Goal: Transaction & Acquisition: Purchase product/service

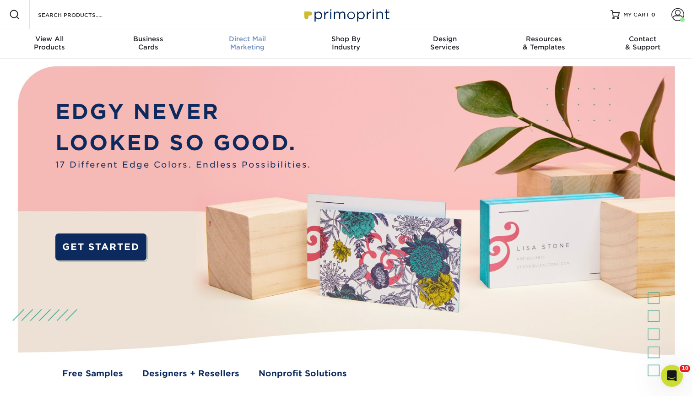
click at [248, 45] on div "Direct Mail Marketing" at bounding box center [247, 43] width 99 height 16
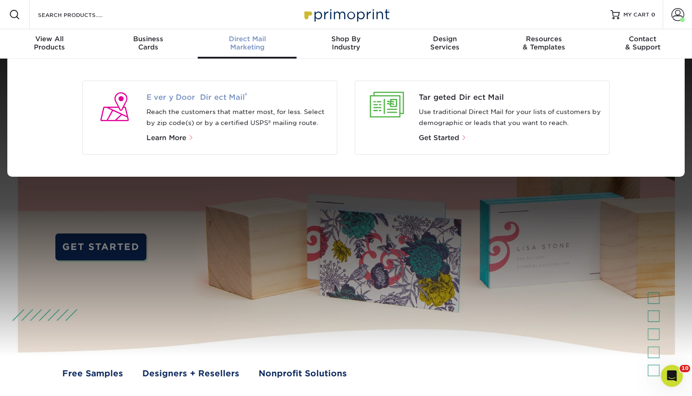
click at [214, 96] on span "Every Door Direct Mail ®" at bounding box center [237, 97] width 183 height 11
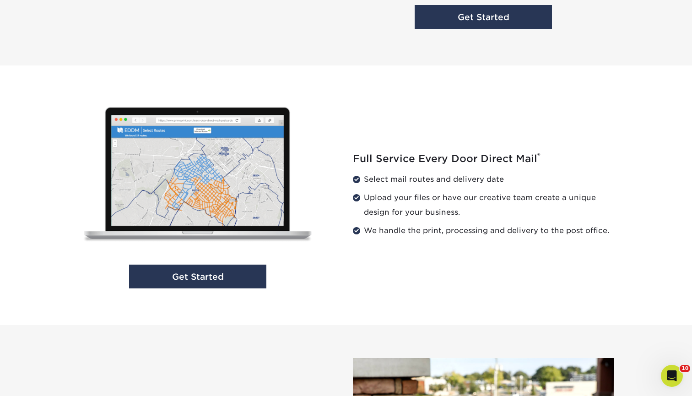
scroll to position [869, 0]
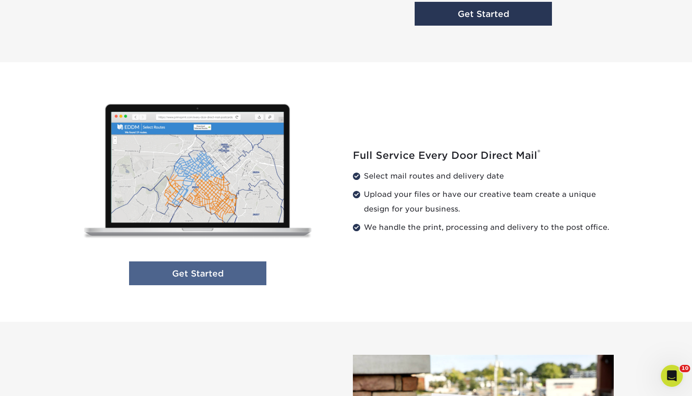
click at [212, 278] on link "Get Started" at bounding box center [197, 273] width 137 height 24
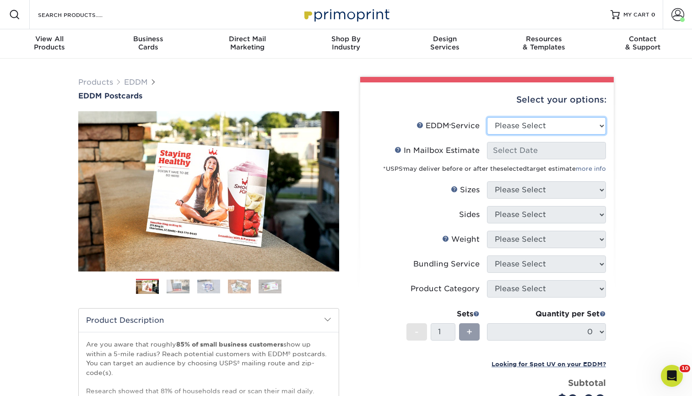
select select "full_service"
select select "-1"
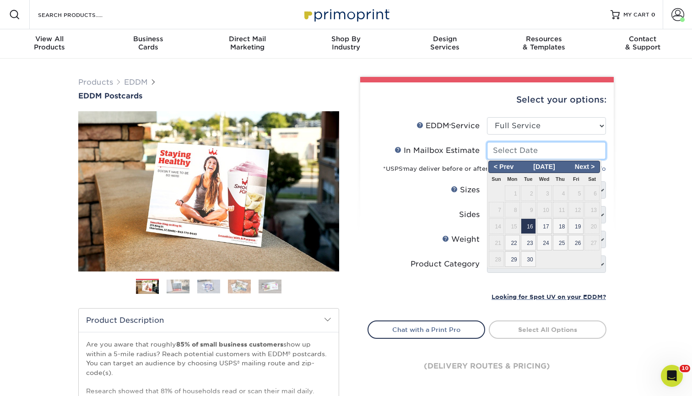
click at [519, 151] on input "In Mailbox Estimate Help In Mailbox Estimate" at bounding box center [546, 150] width 119 height 17
click at [527, 224] on span "16" at bounding box center [528, 226] width 15 height 16
type input "2025-09-16"
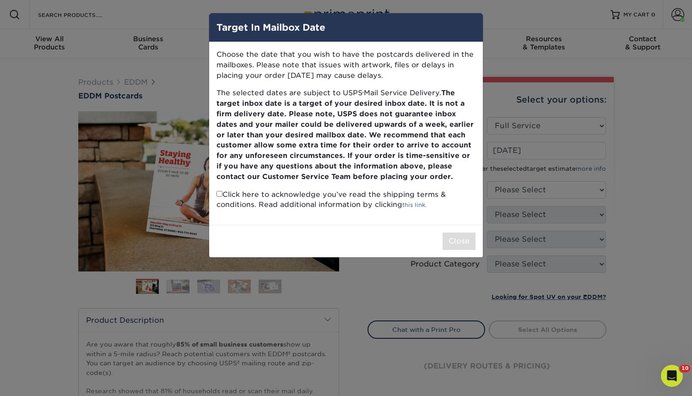
click at [262, 237] on div "Close" at bounding box center [346, 241] width 274 height 32
click at [219, 191] on input "checkbox" at bounding box center [219, 194] width 6 height 6
checkbox input "true"
click at [512, 189] on div "Target In Mailbox Date Choose the date that you wish to have the postcards deli…" at bounding box center [346, 198] width 692 height 396
click at [450, 235] on button "Close" at bounding box center [458, 240] width 33 height 17
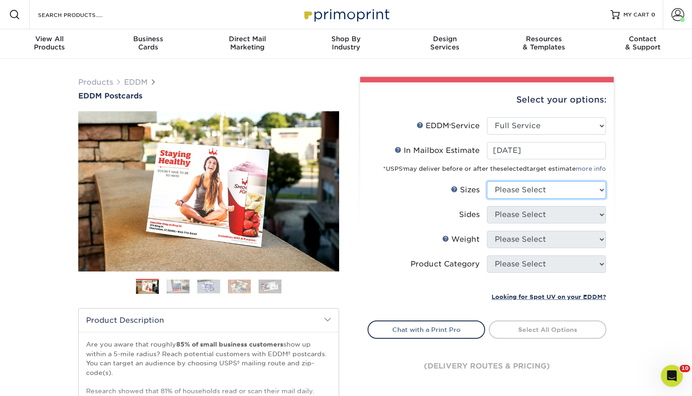
select select "6.50x9.00"
select select "13abbda7-1d64-4f25-8bb2-c179b224825d"
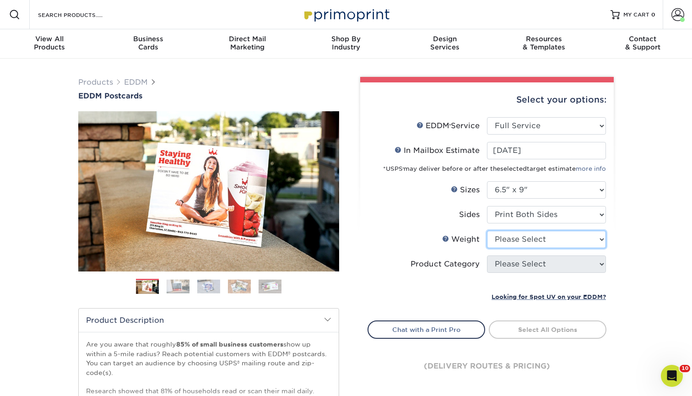
select select "14PT"
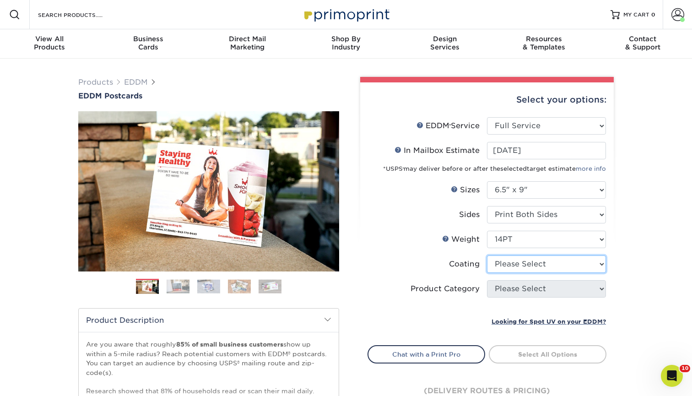
select select "ae367451-b2b8-45df-a344-0f05b6a12993"
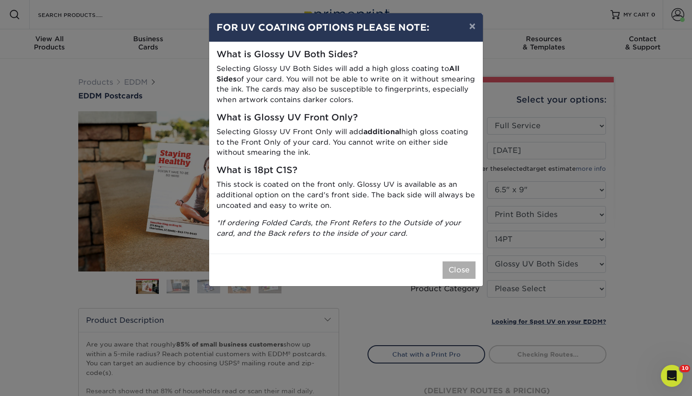
click at [467, 265] on button "Close" at bounding box center [458, 269] width 33 height 17
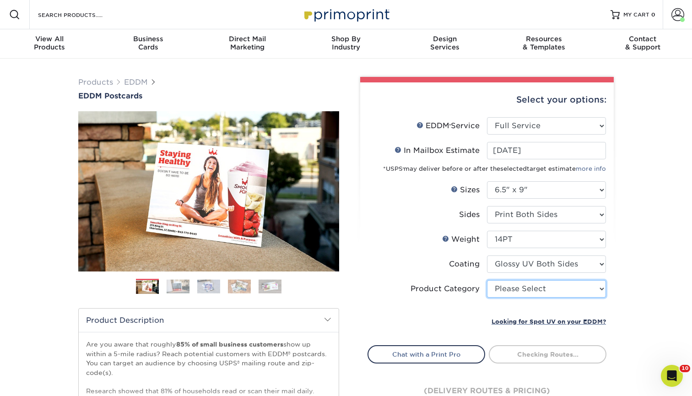
select select "9b7272e0-d6c8-4c3c-8e97-d3a1bcdab858"
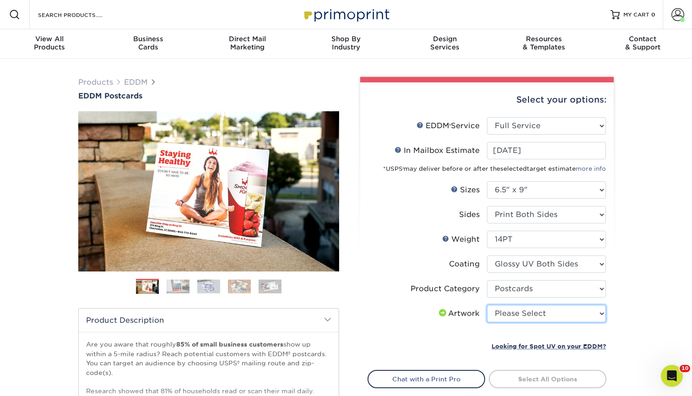
select select "upload"
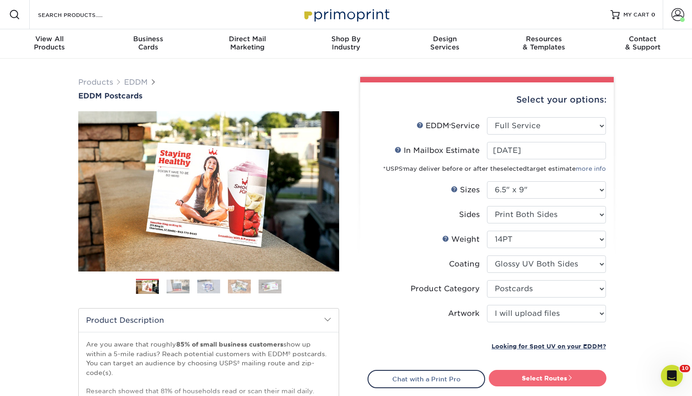
click at [509, 373] on link "Select Routes" at bounding box center [548, 378] width 118 height 16
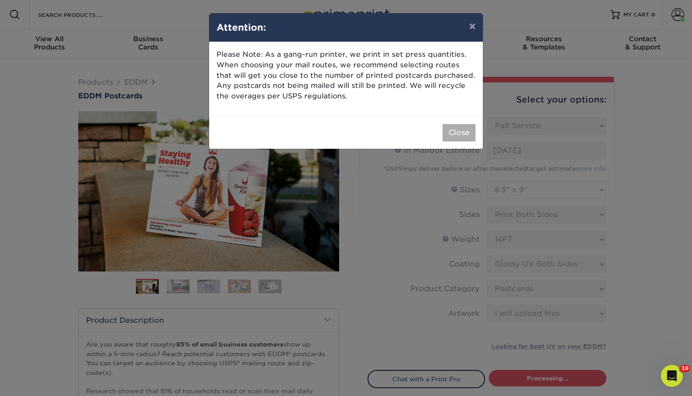
click at [458, 133] on button "Close" at bounding box center [458, 132] width 33 height 17
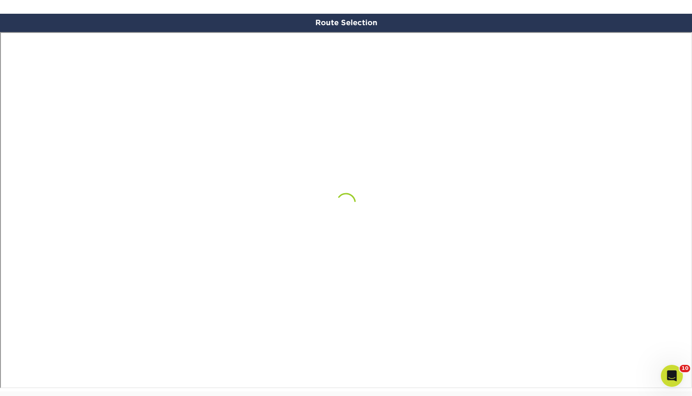
scroll to position [533, 0]
